Goal: Task Accomplishment & Management: Use online tool/utility

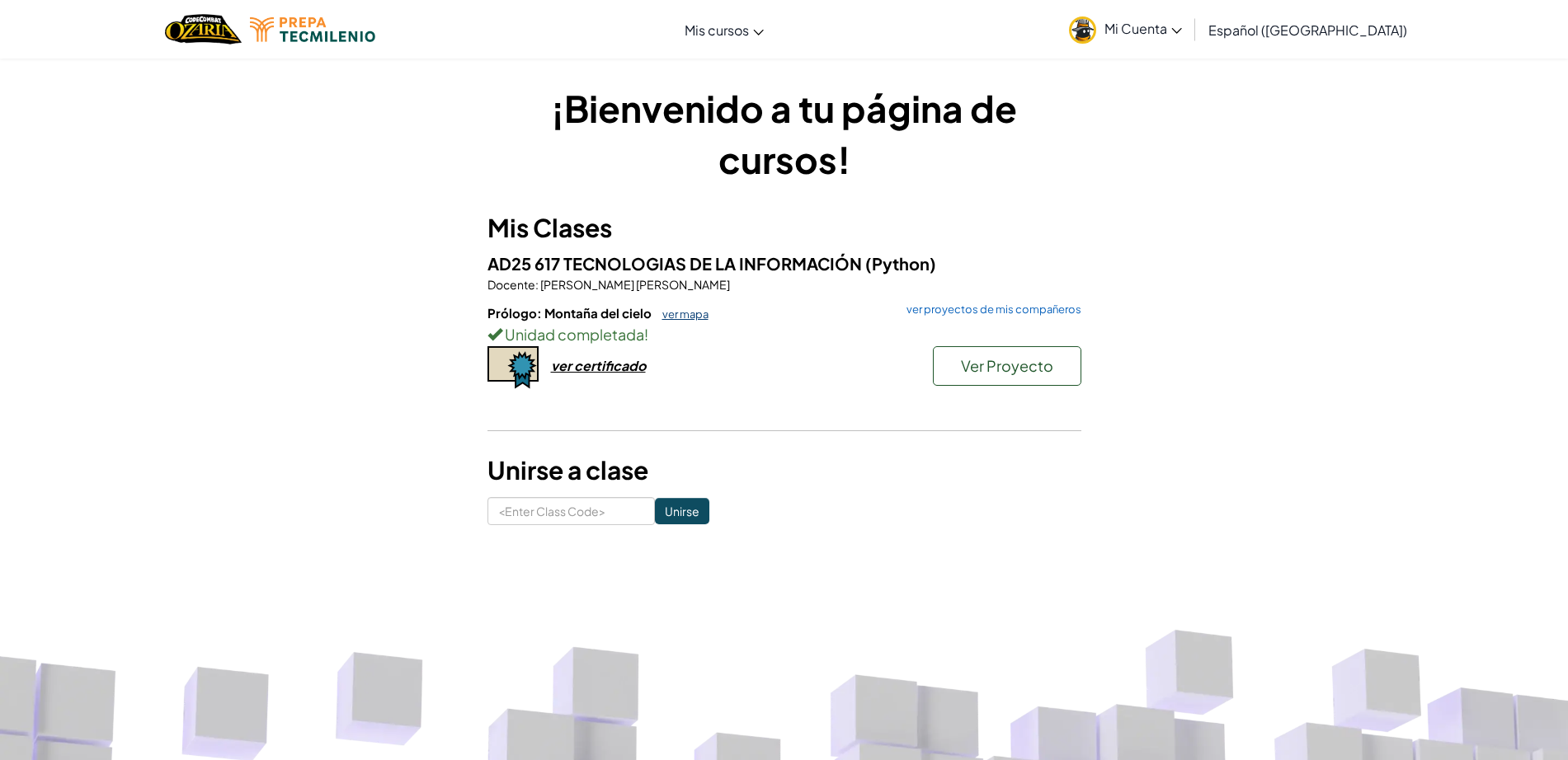
click at [682, 312] on link "ver mapa" at bounding box center [681, 314] width 55 height 13
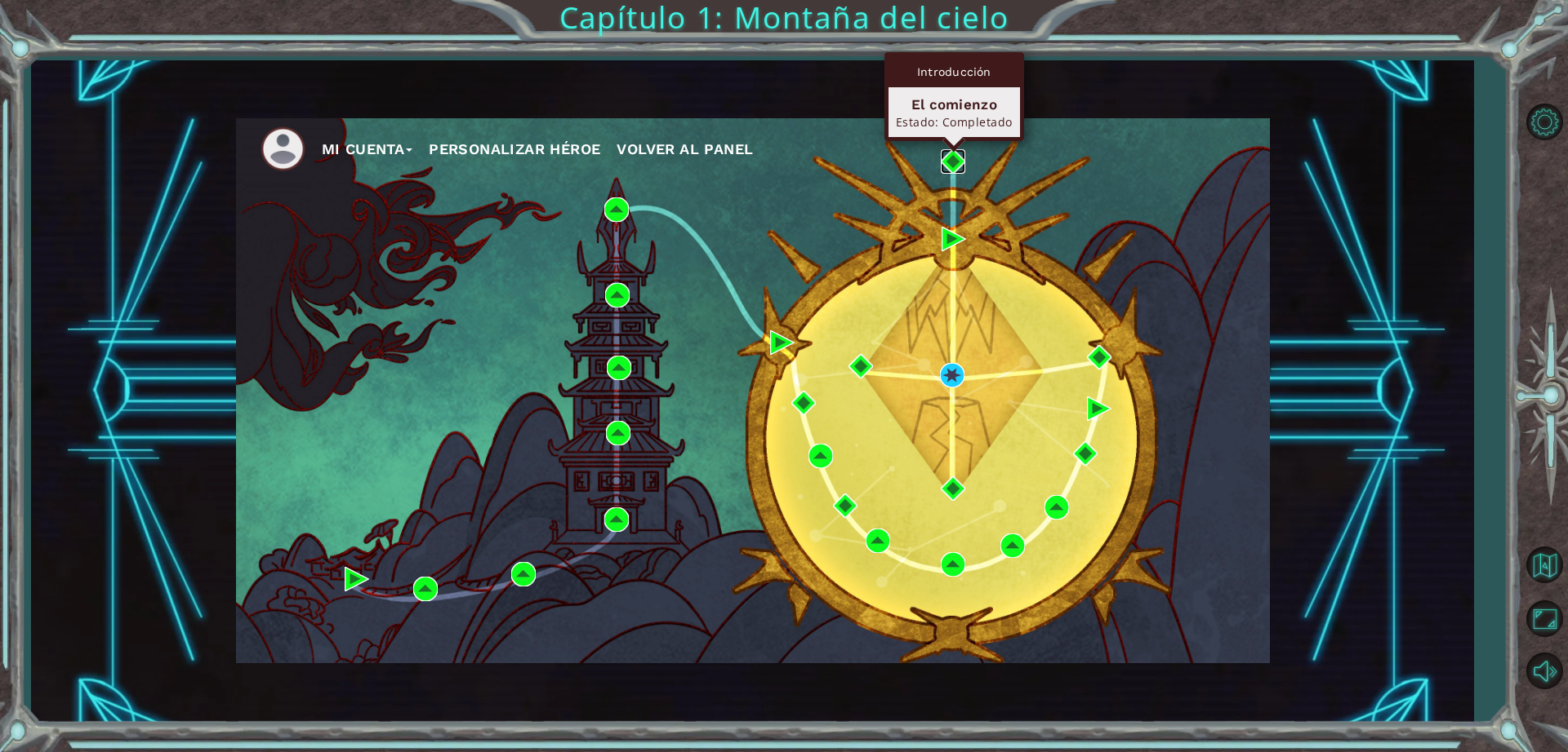
click at [949, 162] on img at bounding box center [953, 162] width 25 height 25
